Goal: Task Accomplishment & Management: Manage account settings

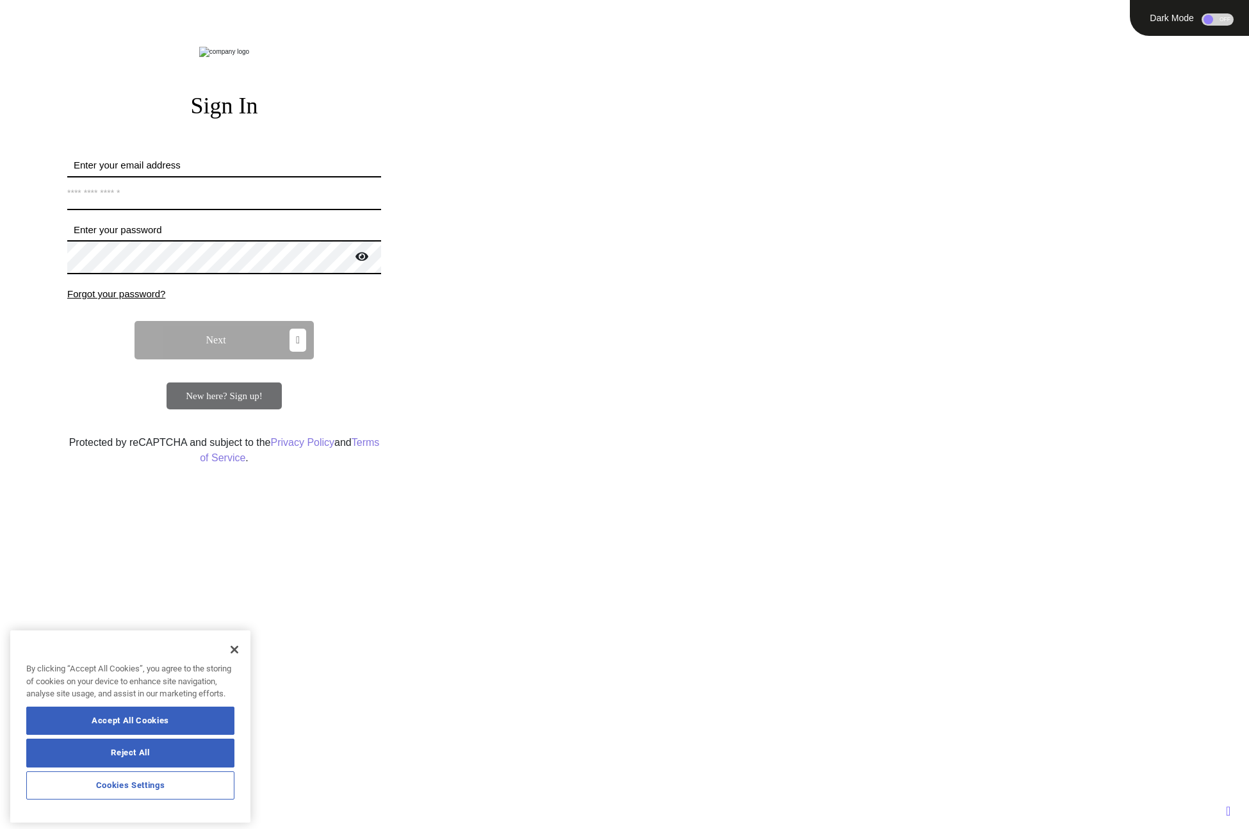
click at [143, 736] on div "Accept All Cookies Reject All" at bounding box center [130, 739] width 208 height 65
click at [142, 733] on button "Accept All Cookies" at bounding box center [130, 721] width 208 height 28
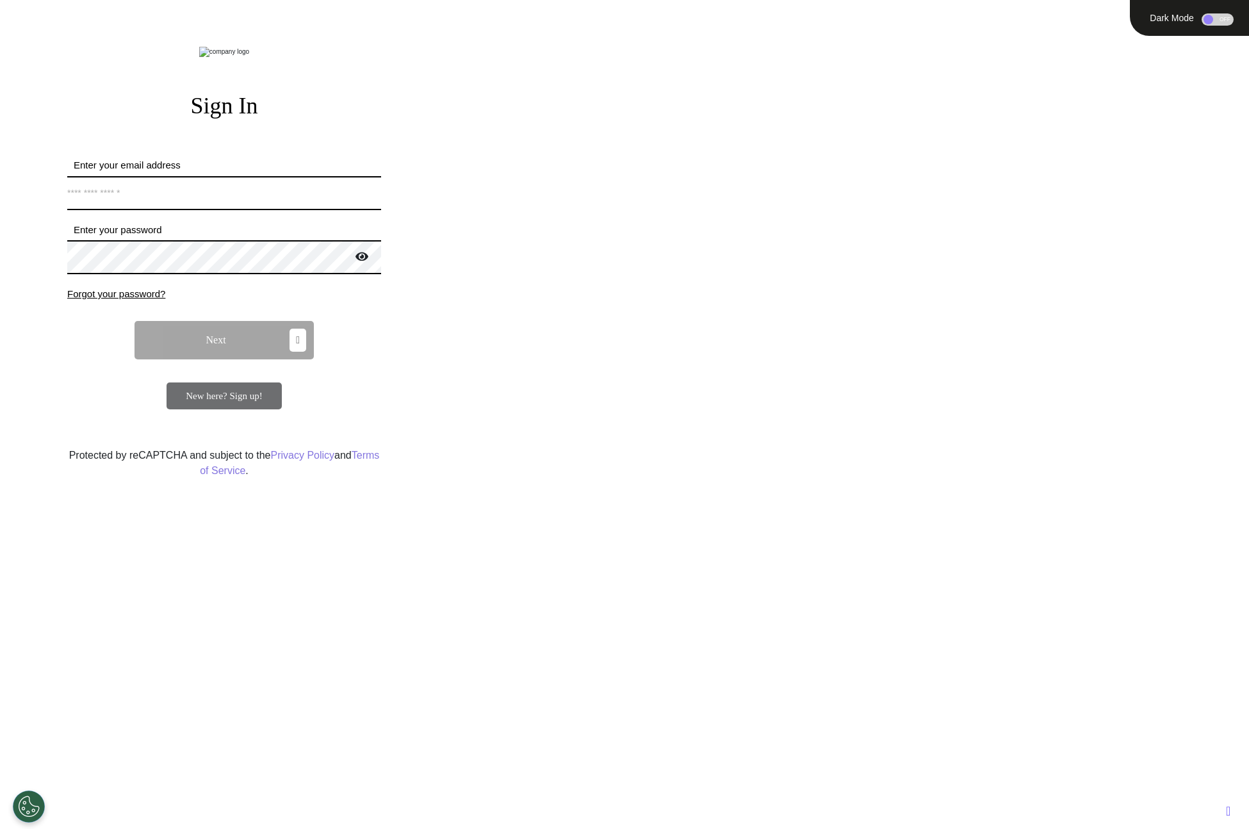
drag, startPoint x: 181, startPoint y: 530, endPoint x: 329, endPoint y: 751, distance: 265.6
click at [329, 751] on div "Sign In Enter your email address *Email address must be valid. Enter your passw…" at bounding box center [224, 442] width 442 height 750
drag, startPoint x: 235, startPoint y: 320, endPoint x: 331, endPoint y: 773, distance: 462.9
click at [331, 773] on div "Sign In Enter your email address *Email address must be valid. Enter your passw…" at bounding box center [224, 442] width 442 height 750
click at [321, 737] on div "Sign In Enter your email address *Email address must be valid. Enter your passw…" at bounding box center [224, 442] width 442 height 750
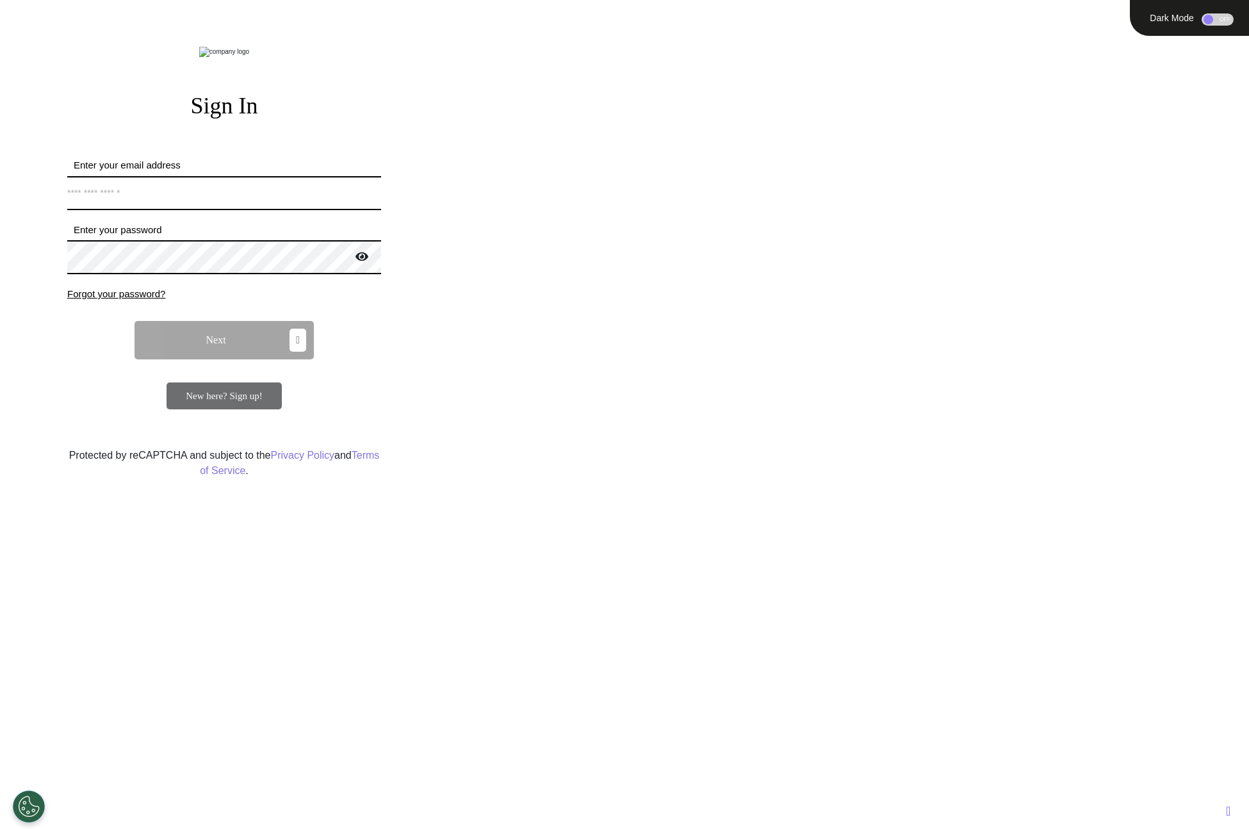
drag, startPoint x: 158, startPoint y: 529, endPoint x: 348, endPoint y: 828, distance: 354.2
click at [348, 828] on div "Sign In Enter your email address *Email address must be valid. Enter your passw…" at bounding box center [224, 414] width 448 height 829
